Goal: Navigation & Orientation: Understand site structure

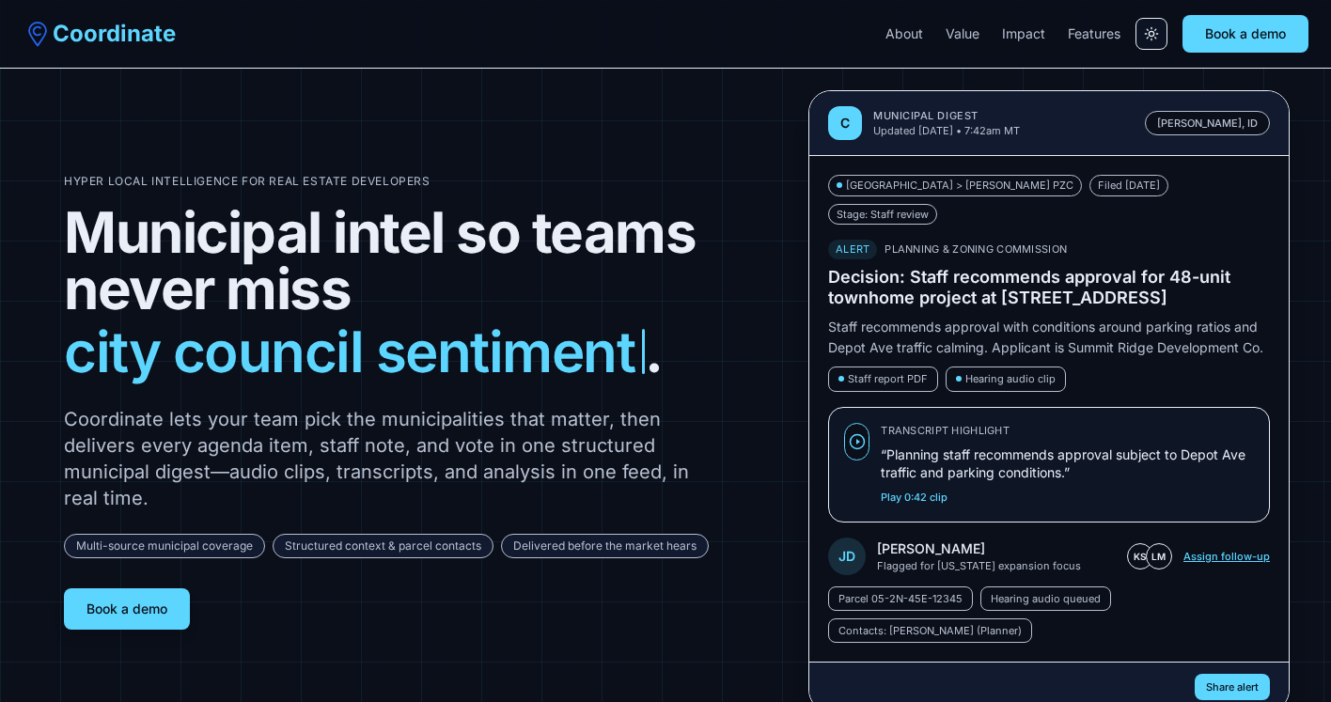
click at [1241, 549] on button "Assign follow-up" at bounding box center [1227, 556] width 86 height 15
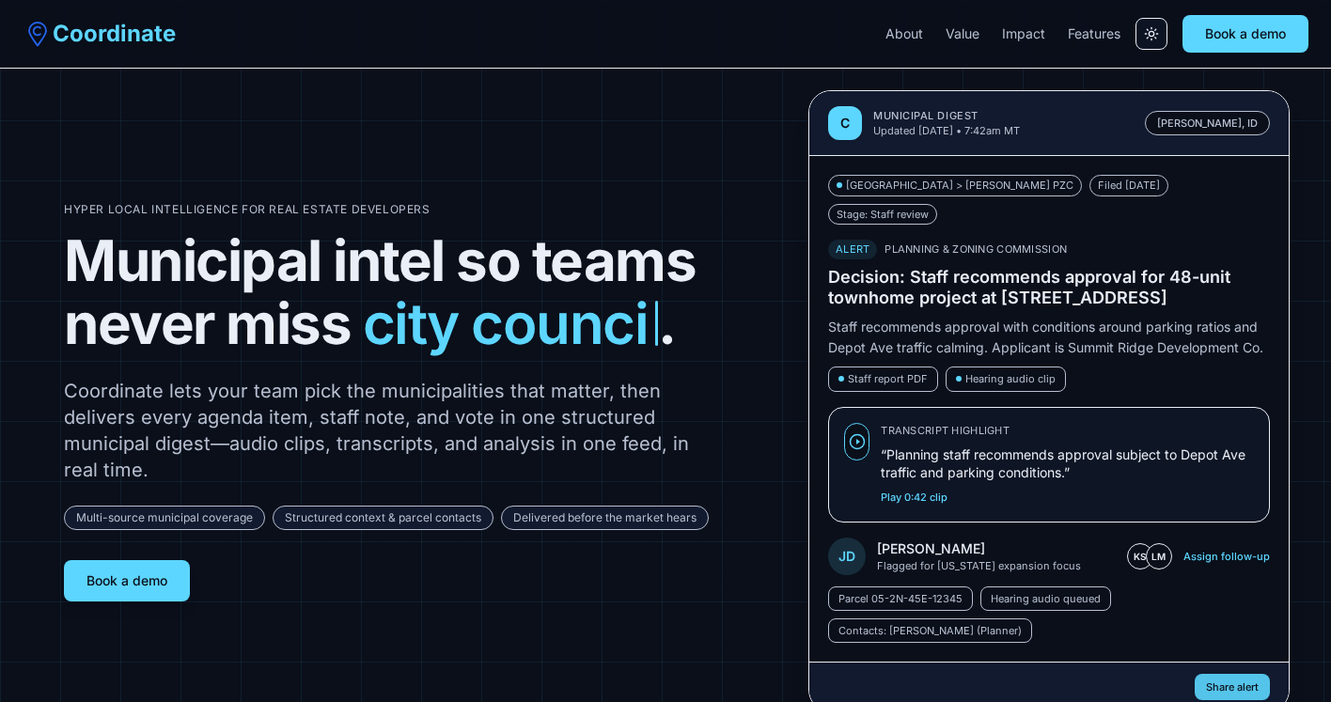
click at [1235, 674] on button "Share alert" at bounding box center [1232, 687] width 75 height 27
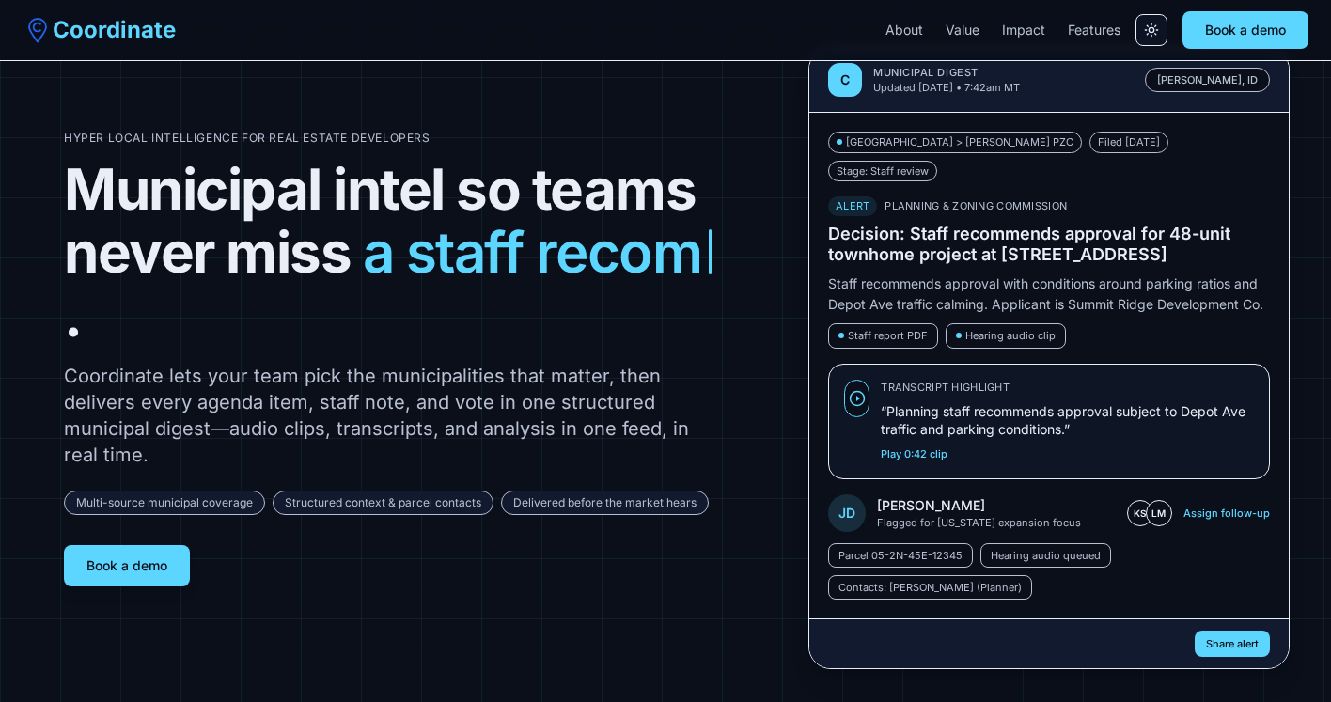
scroll to position [46, 0]
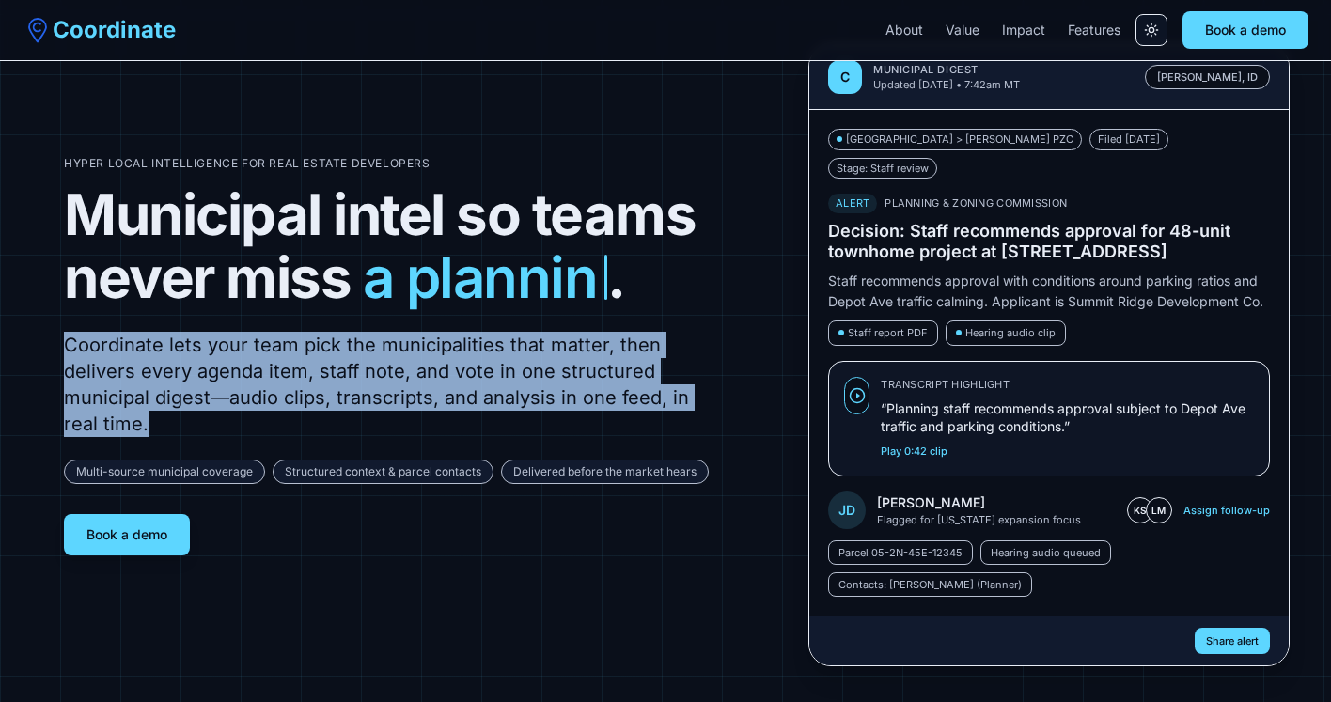
drag, startPoint x: 186, startPoint y: 413, endPoint x: 57, endPoint y: 327, distance: 154.6
click at [57, 327] on section "Hyper local intelligence for real estate developers Municipal intel so teams ne…" at bounding box center [665, 340] width 1331 height 773
copy p "Coordinate lets your team pick the municipalities that matter, then delivers ev…"
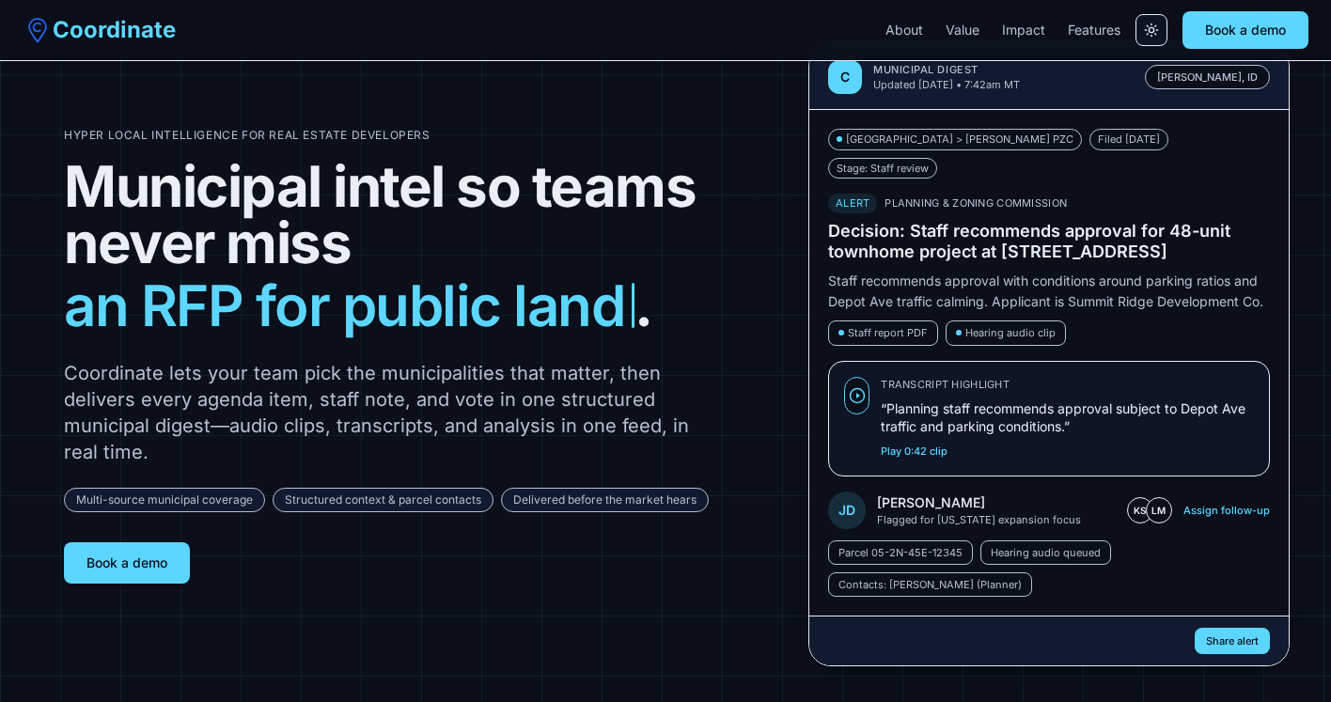
click at [630, 360] on p "Coordinate lets your team pick the municipalities that matter, then delivers ev…" at bounding box center [389, 412] width 650 height 105
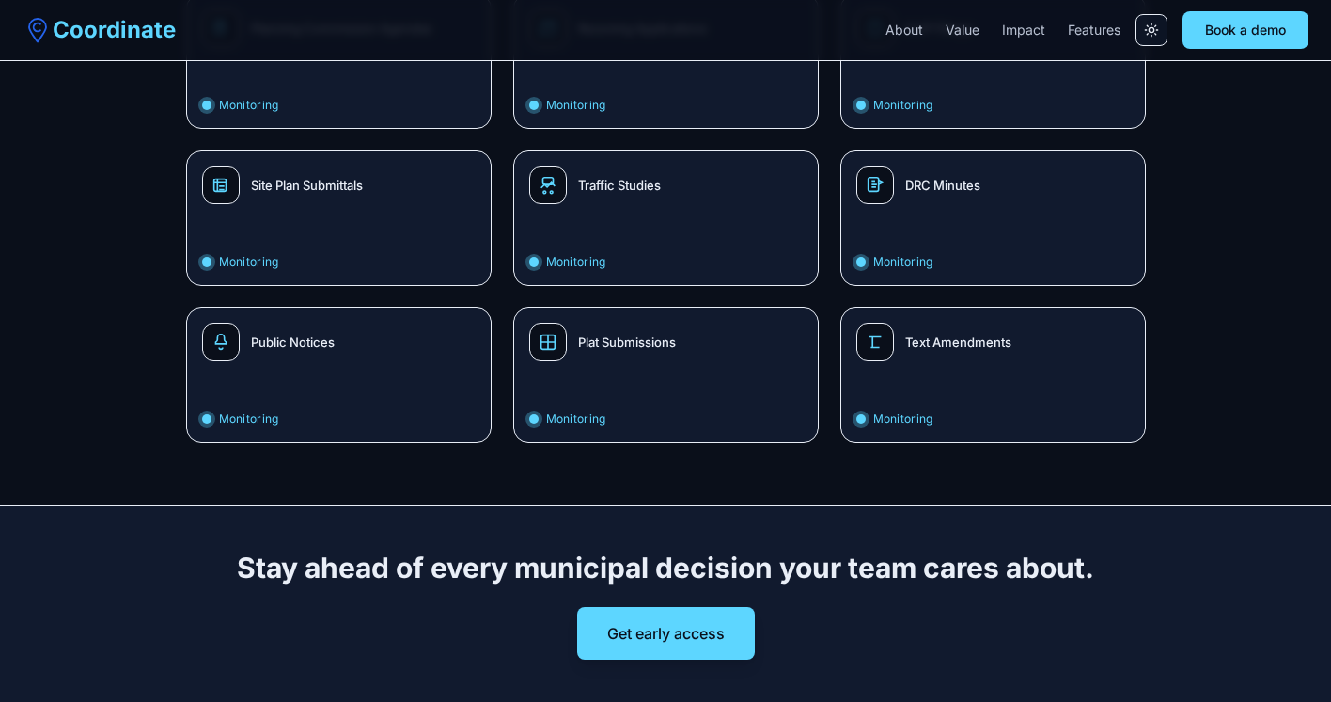
scroll to position [2257, 0]
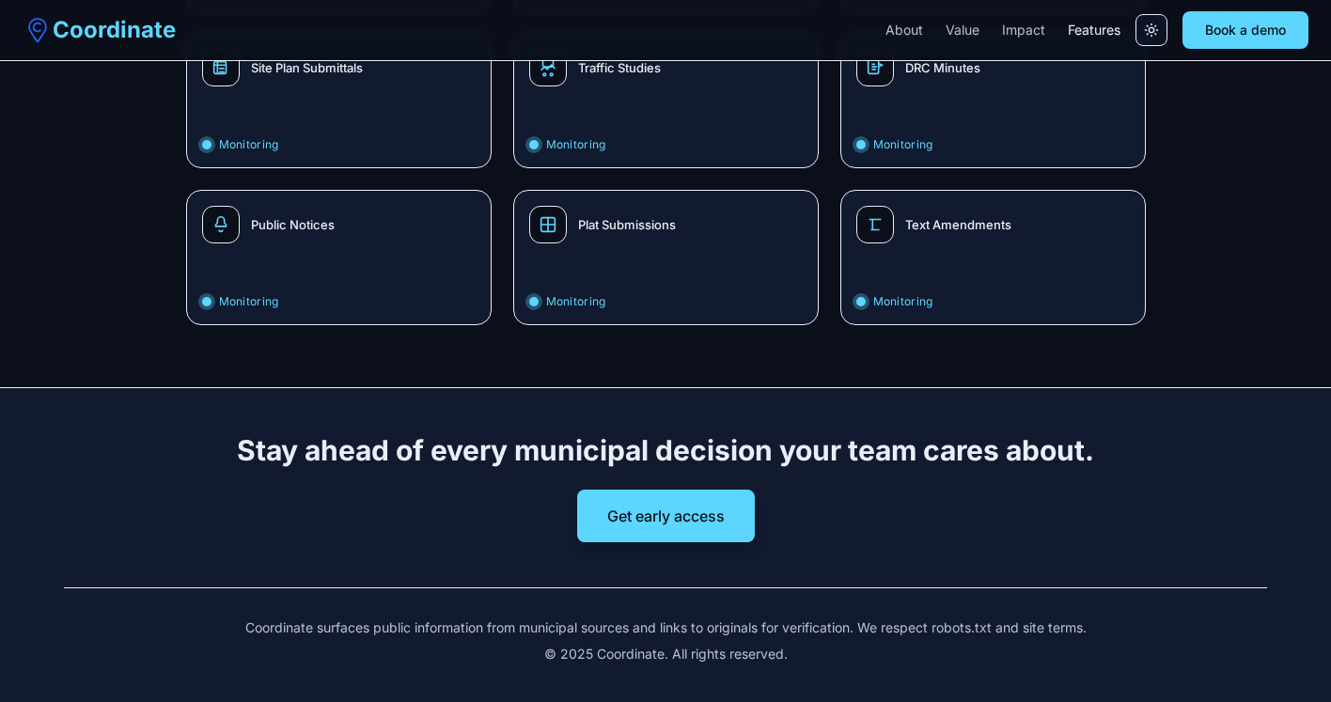
click at [1079, 29] on link "Features" at bounding box center [1094, 30] width 53 height 19
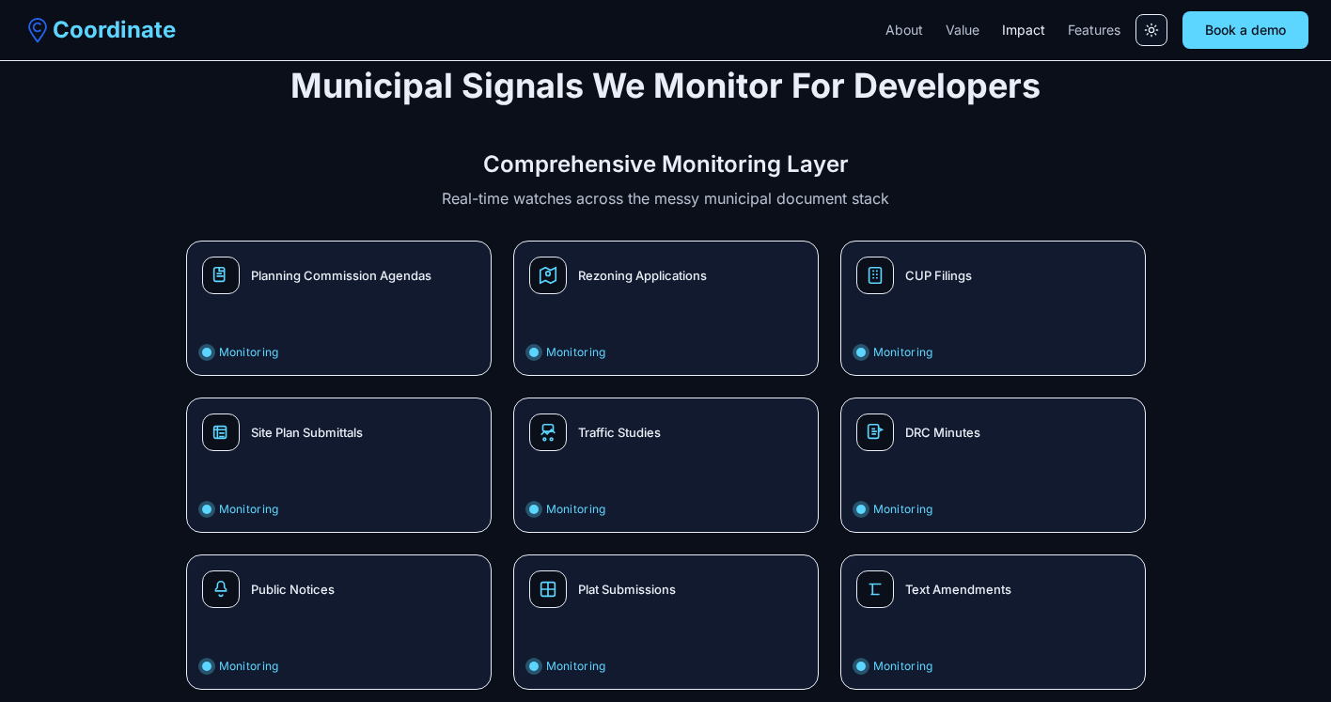
click at [1032, 30] on link "Impact" at bounding box center [1023, 30] width 43 height 19
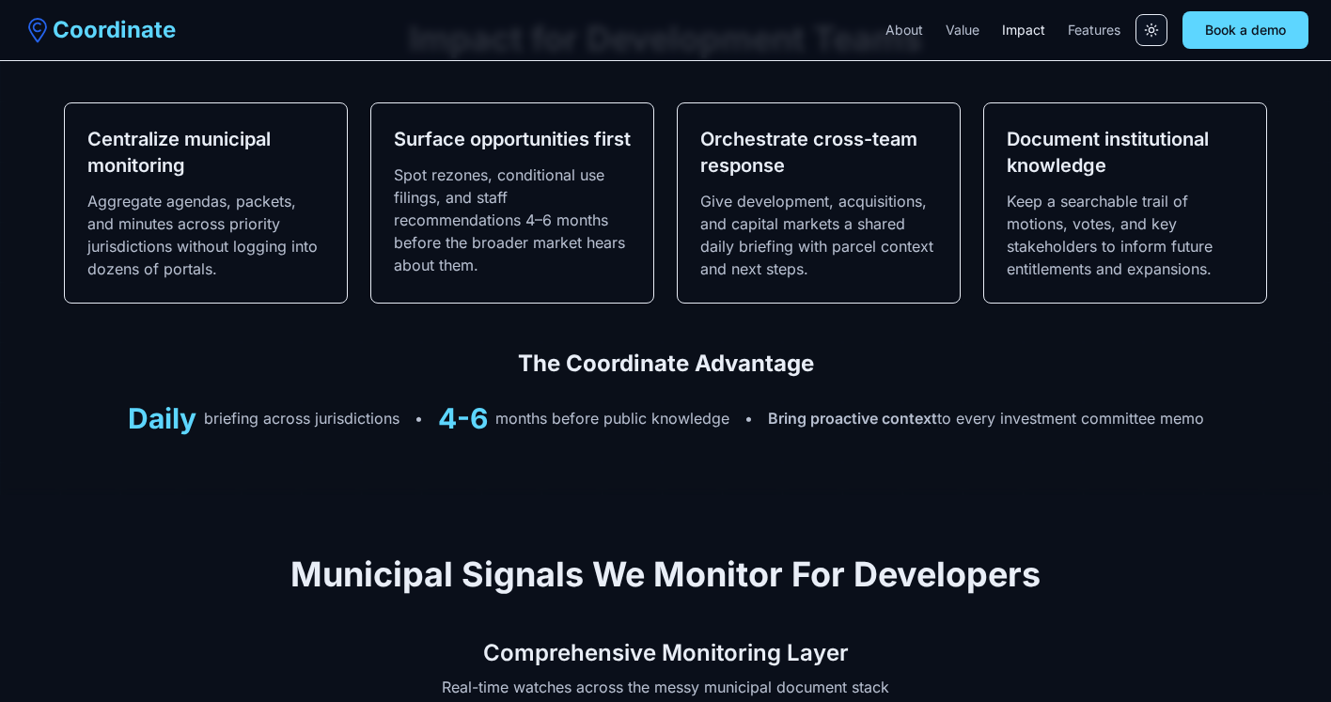
scroll to position [1333, 0]
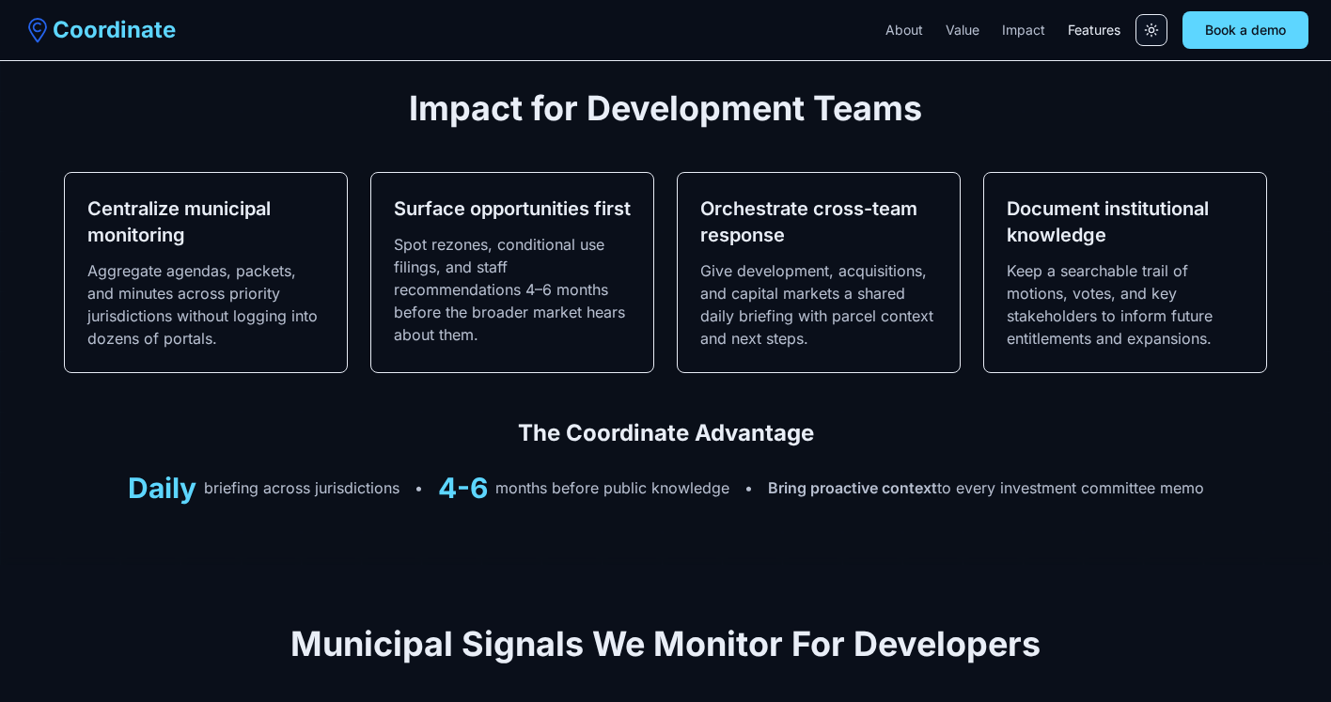
click at [1081, 26] on link "Features" at bounding box center [1094, 30] width 53 height 19
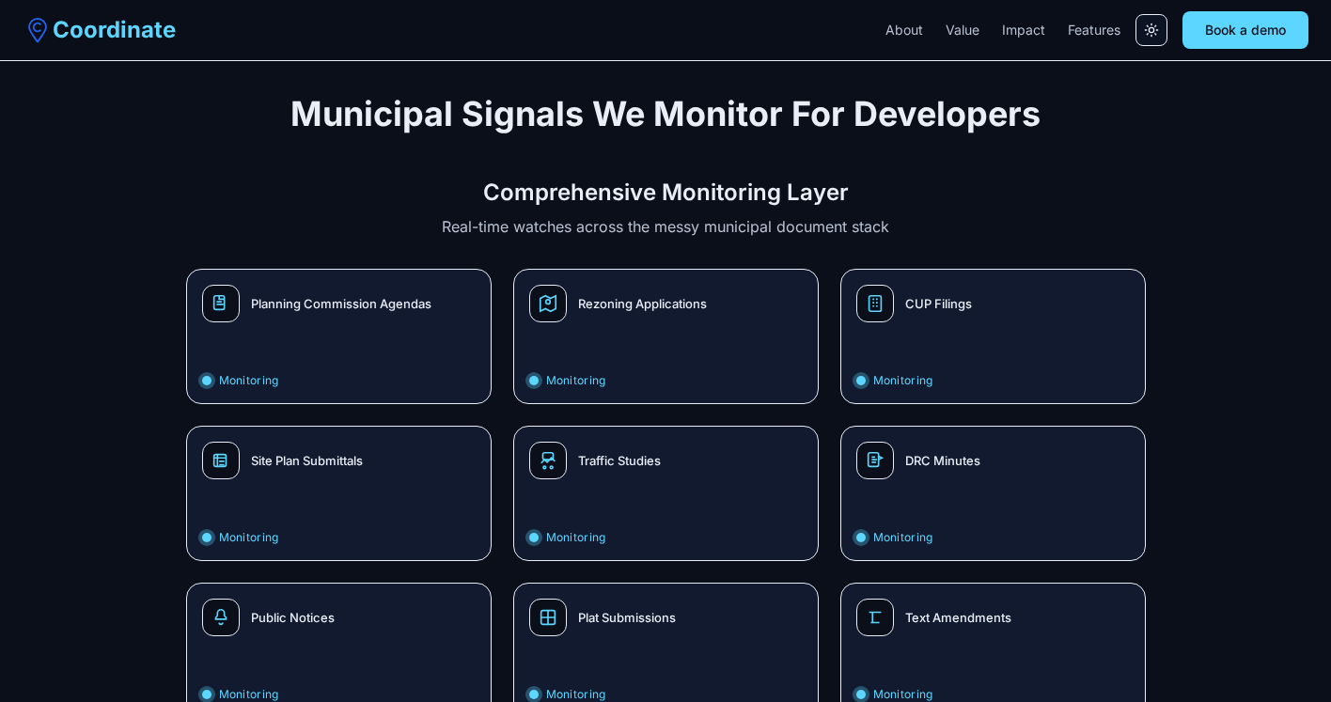
scroll to position [1804, 0]
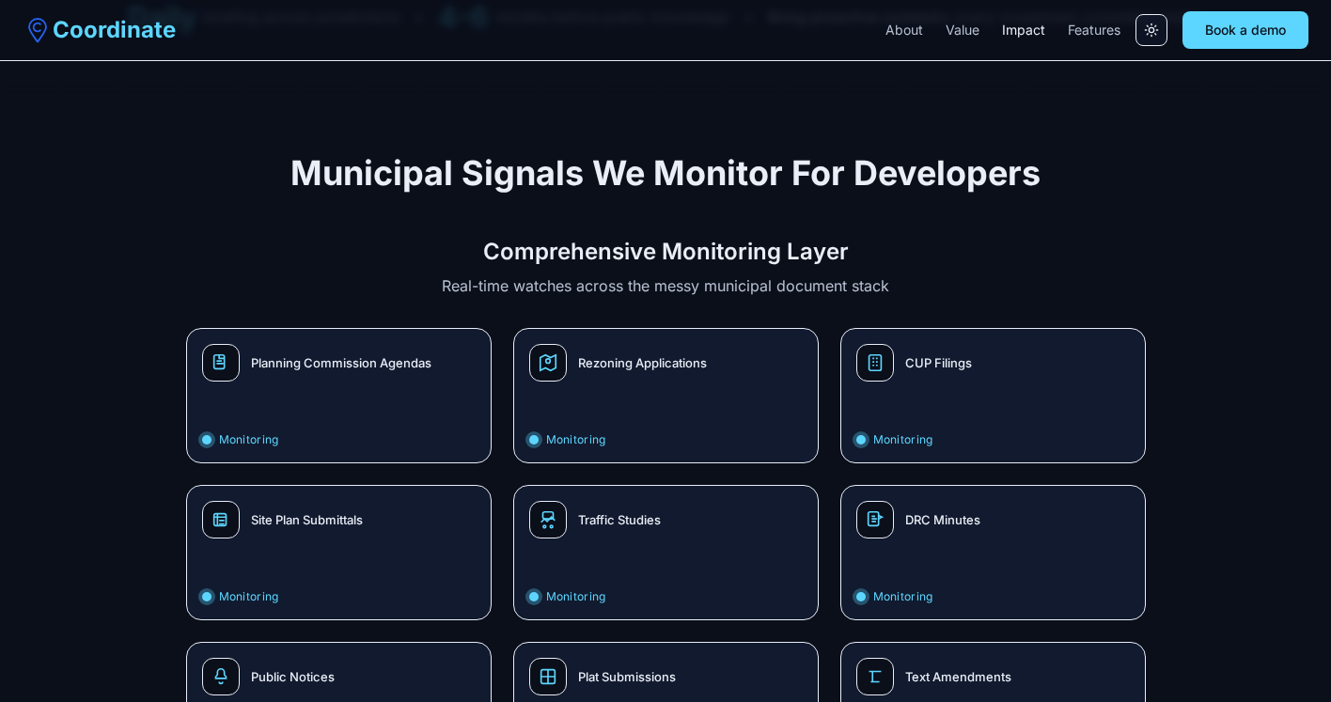
click at [1022, 37] on link "Impact" at bounding box center [1023, 30] width 43 height 19
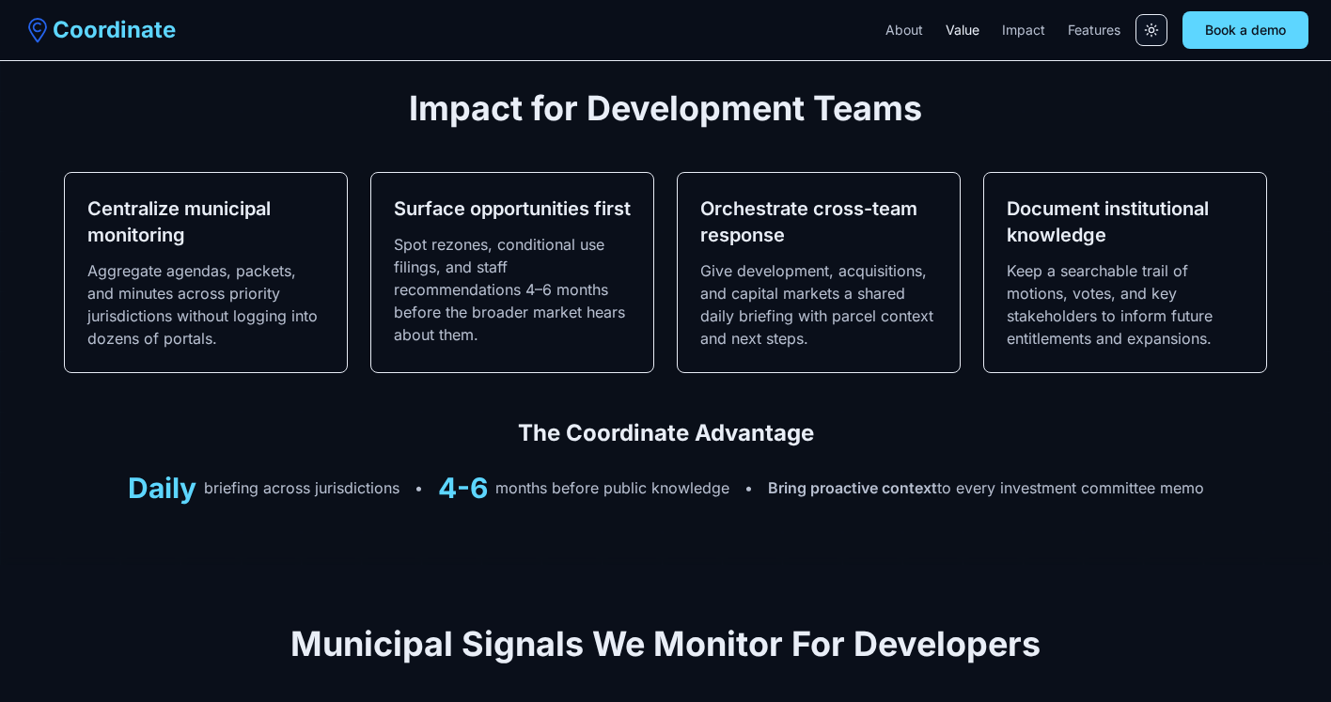
click at [959, 30] on link "Value" at bounding box center [963, 30] width 34 height 19
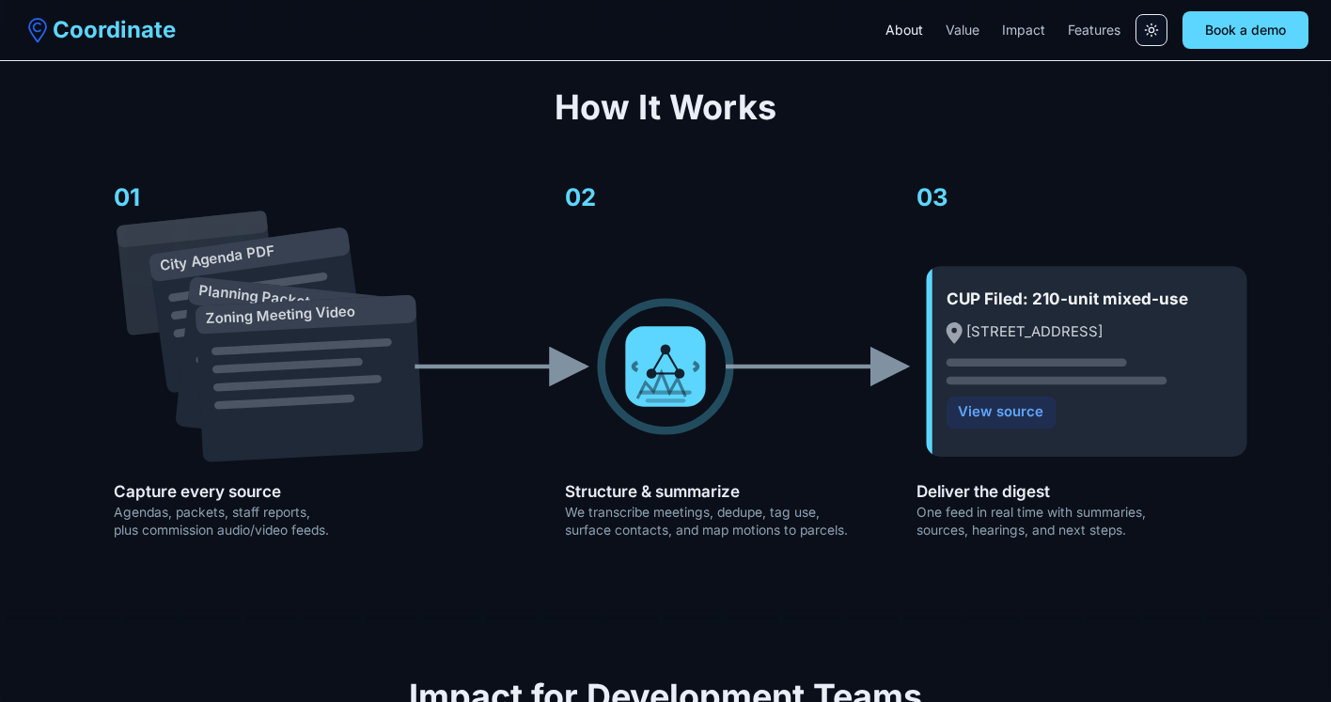
click at [907, 32] on link "About" at bounding box center [905, 30] width 38 height 19
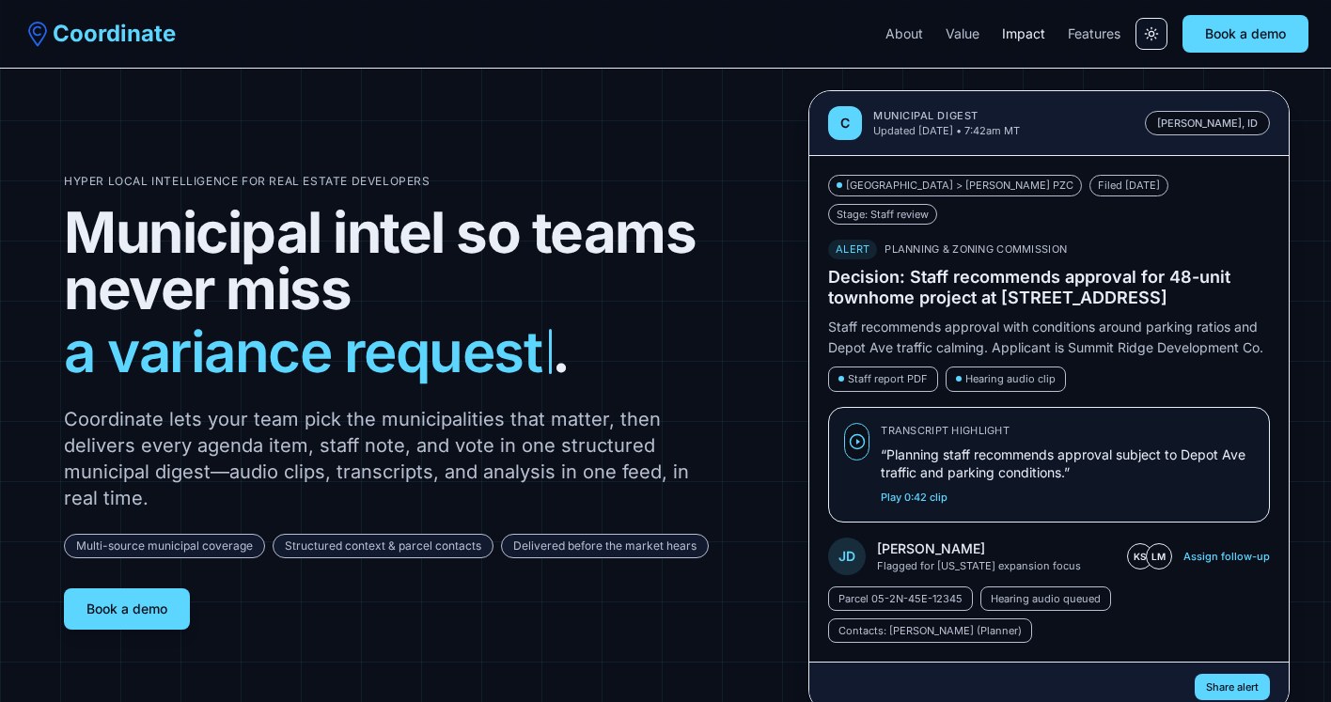
click at [1022, 39] on link "Impact" at bounding box center [1023, 33] width 43 height 19
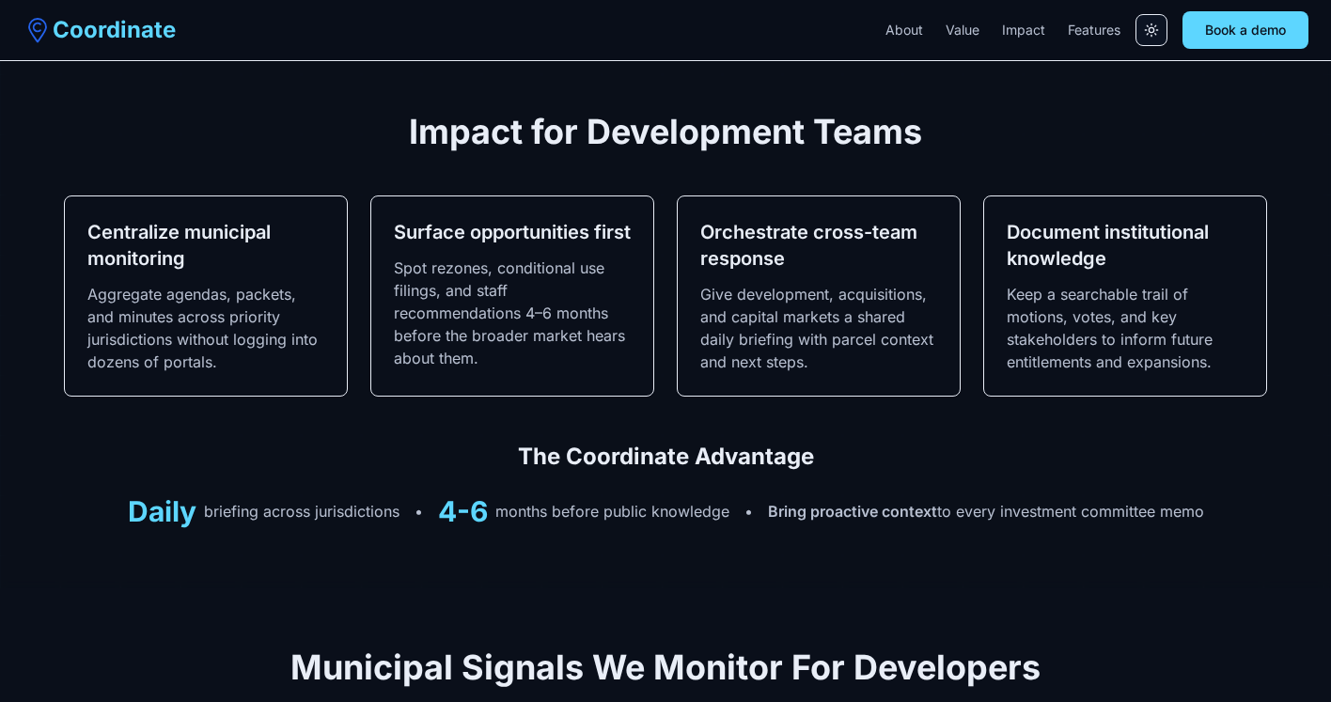
scroll to position [1333, 0]
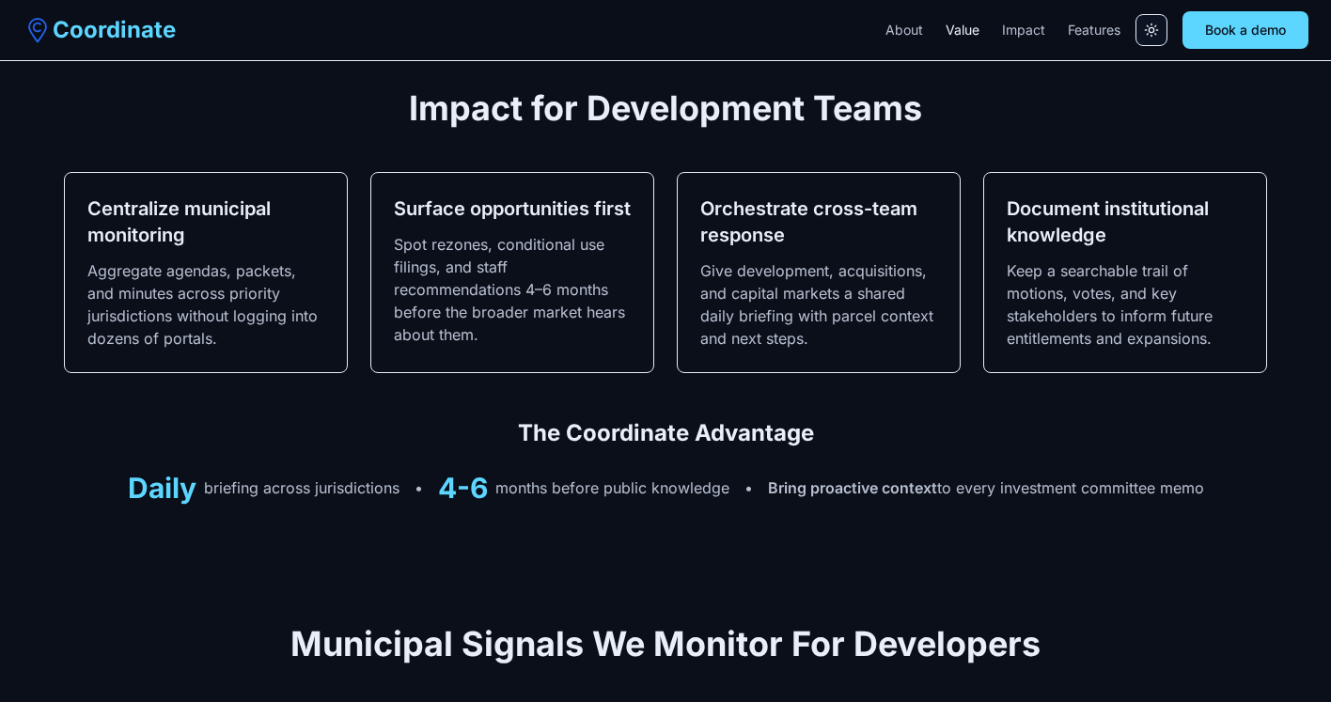
click at [972, 36] on link "Value" at bounding box center [963, 30] width 34 height 19
